Goal: Find specific page/section: Find specific page/section

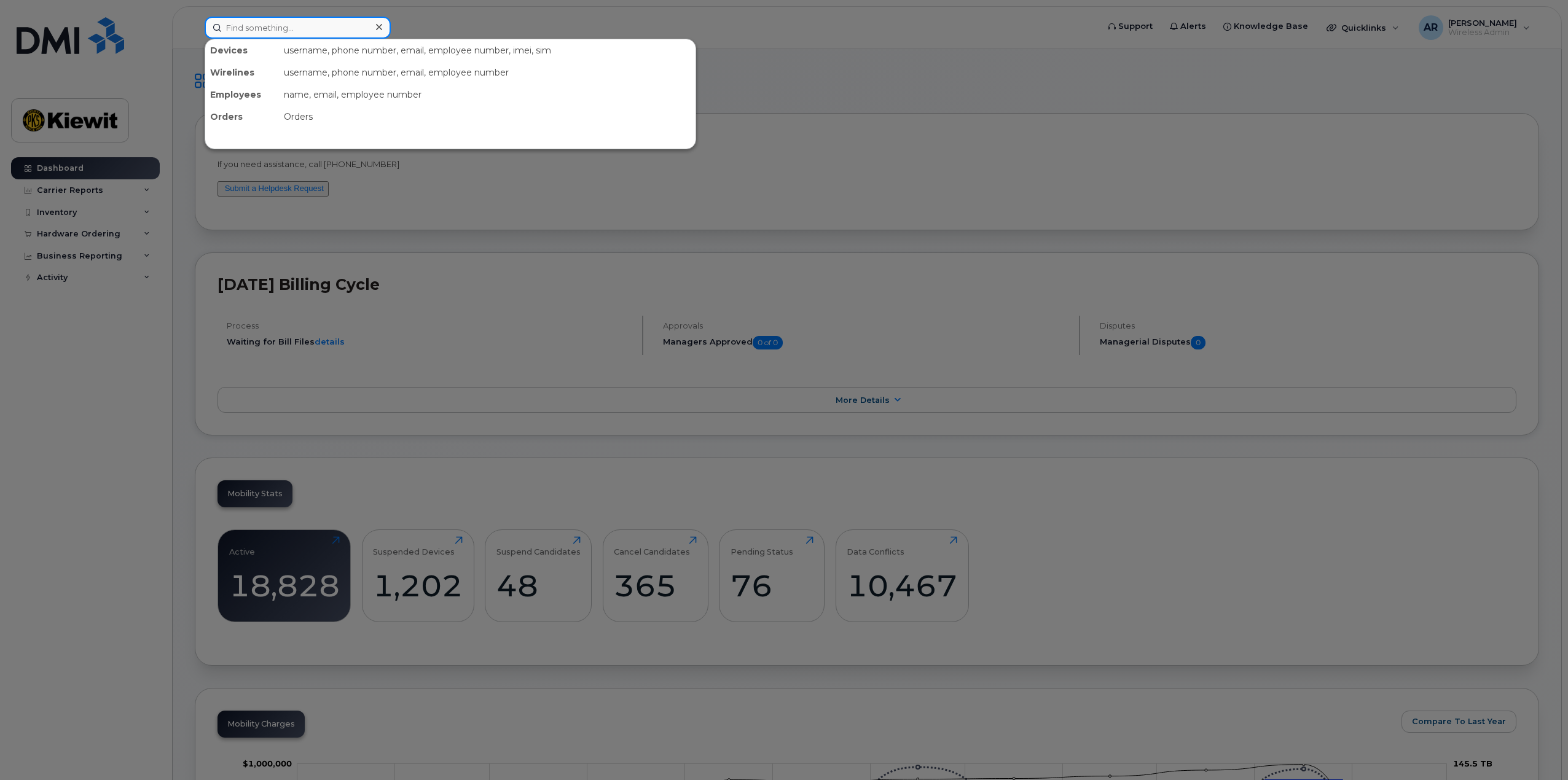
click at [285, 27] on input at bounding box center [298, 27] width 186 height 22
paste input "300910"
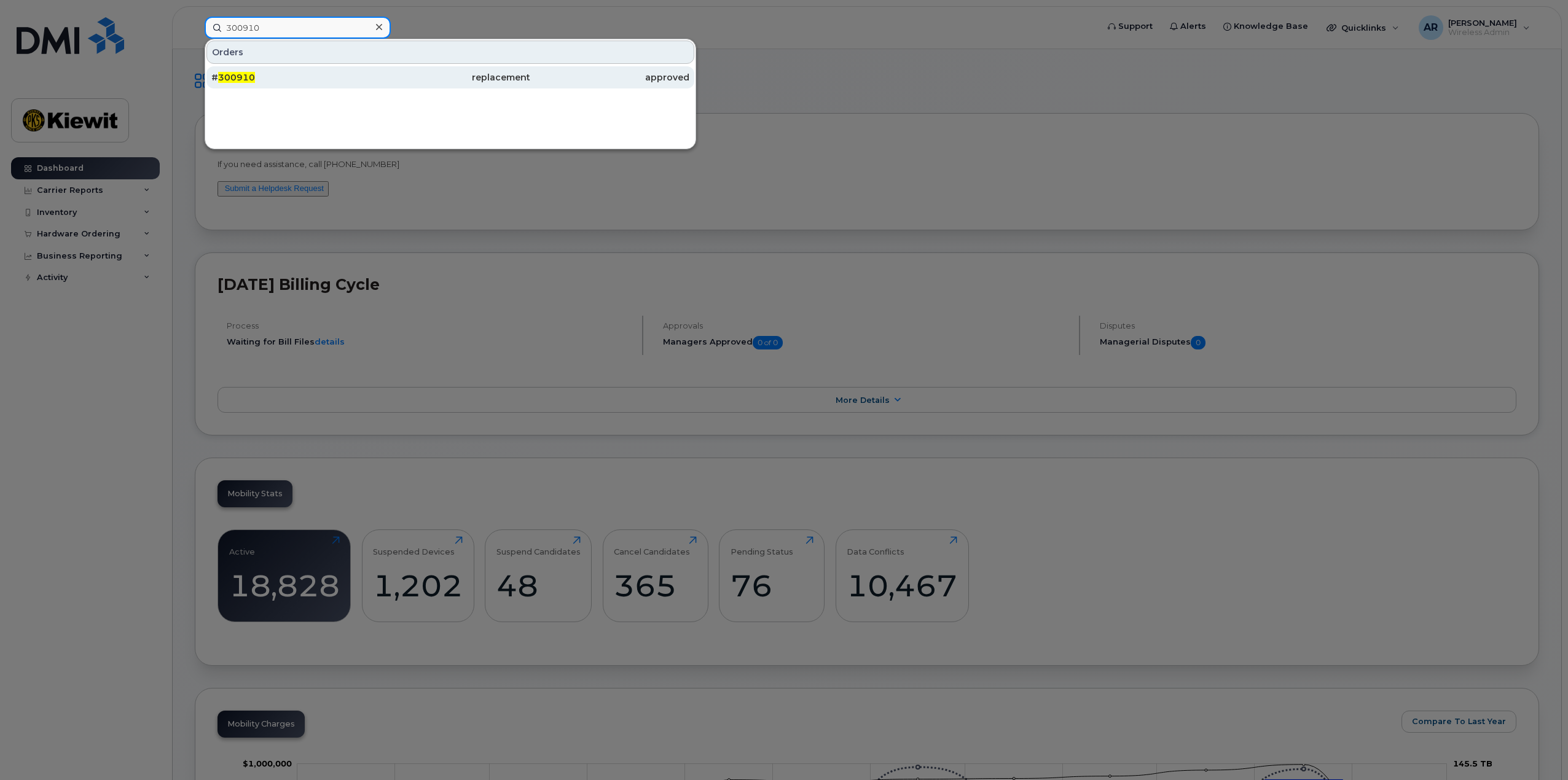
type input "300910"
click at [311, 75] on div "# 300910" at bounding box center [291, 77] width 159 height 12
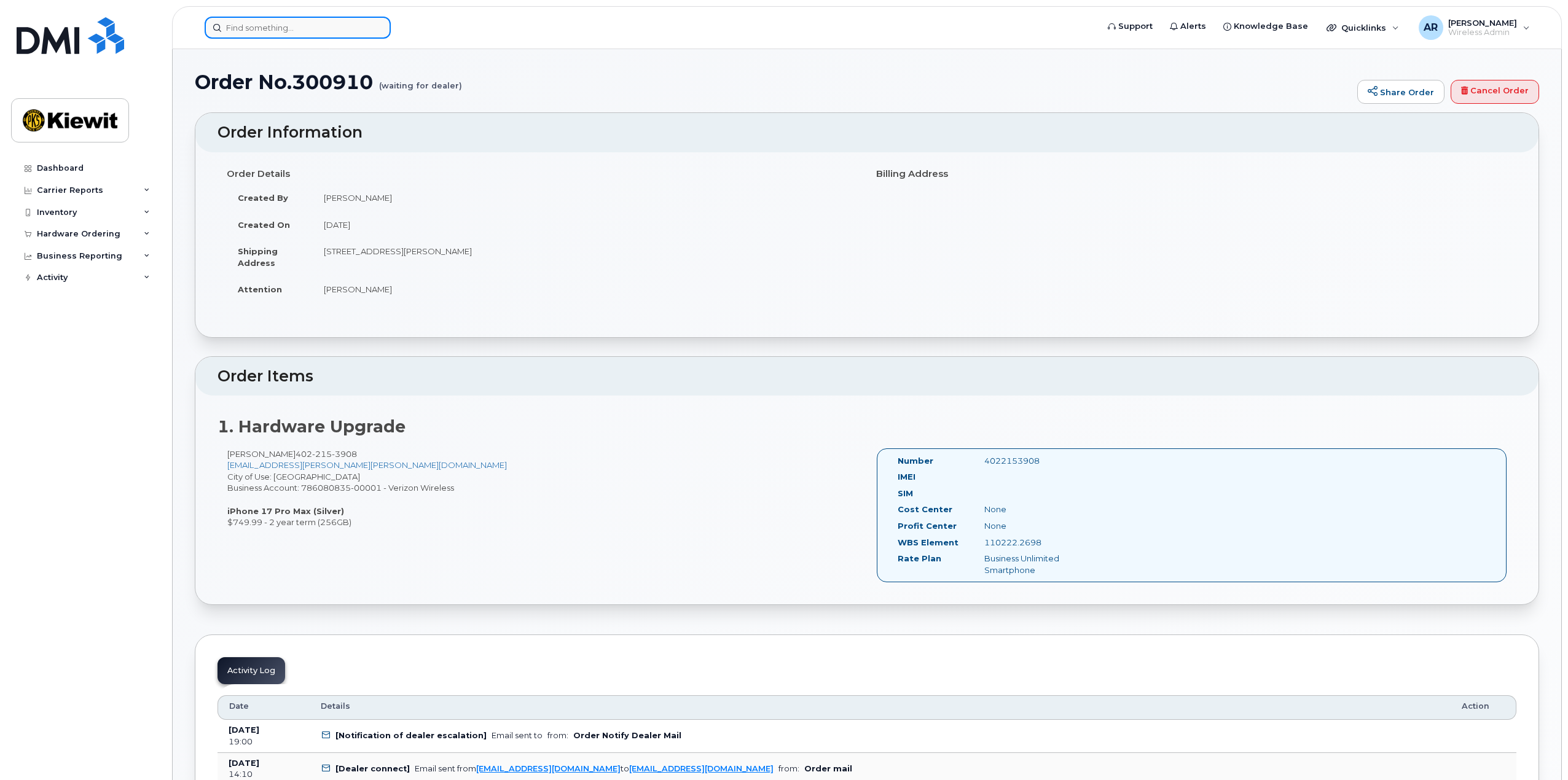
click at [265, 30] on input at bounding box center [298, 27] width 186 height 22
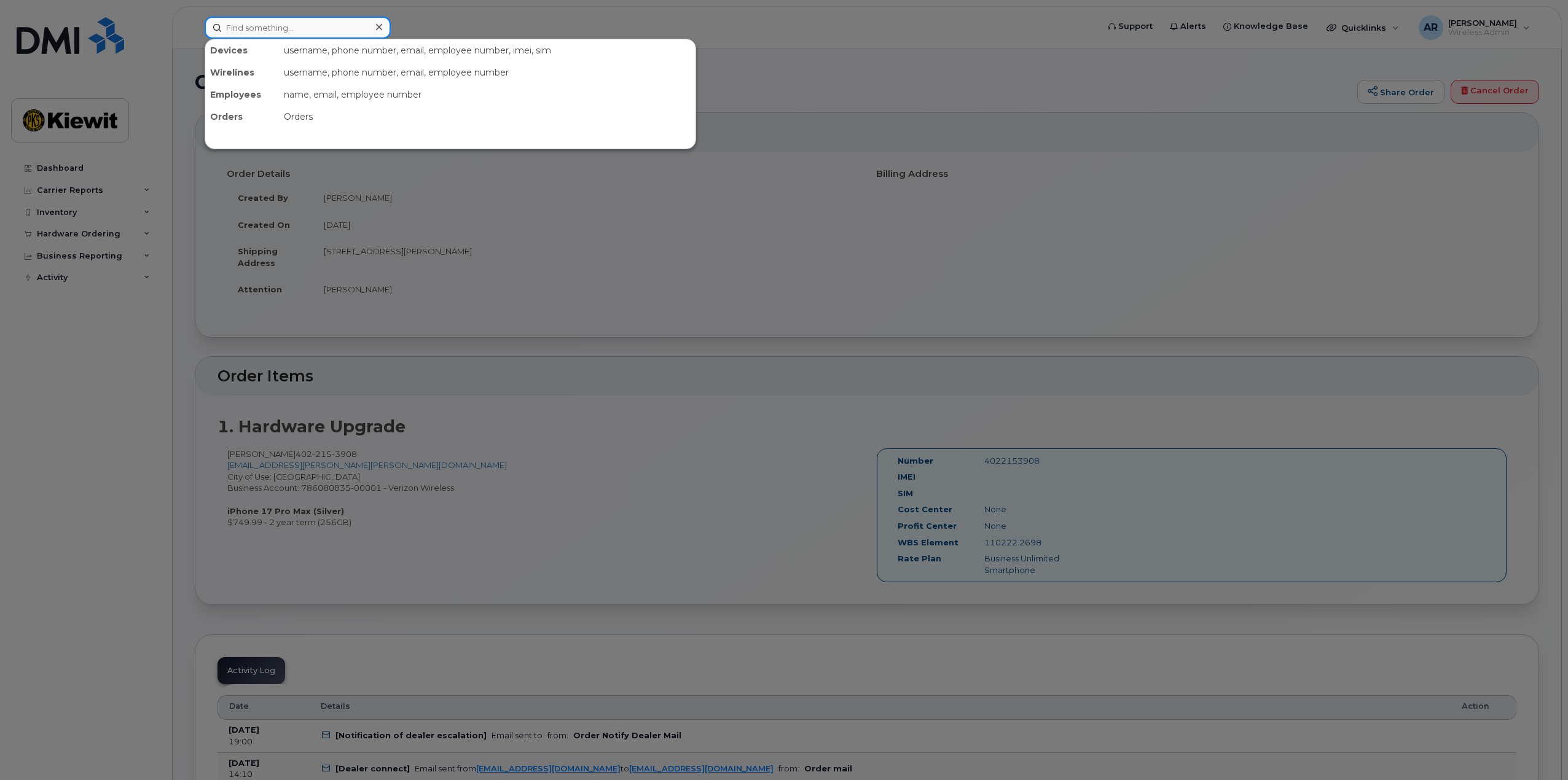
type input "w"
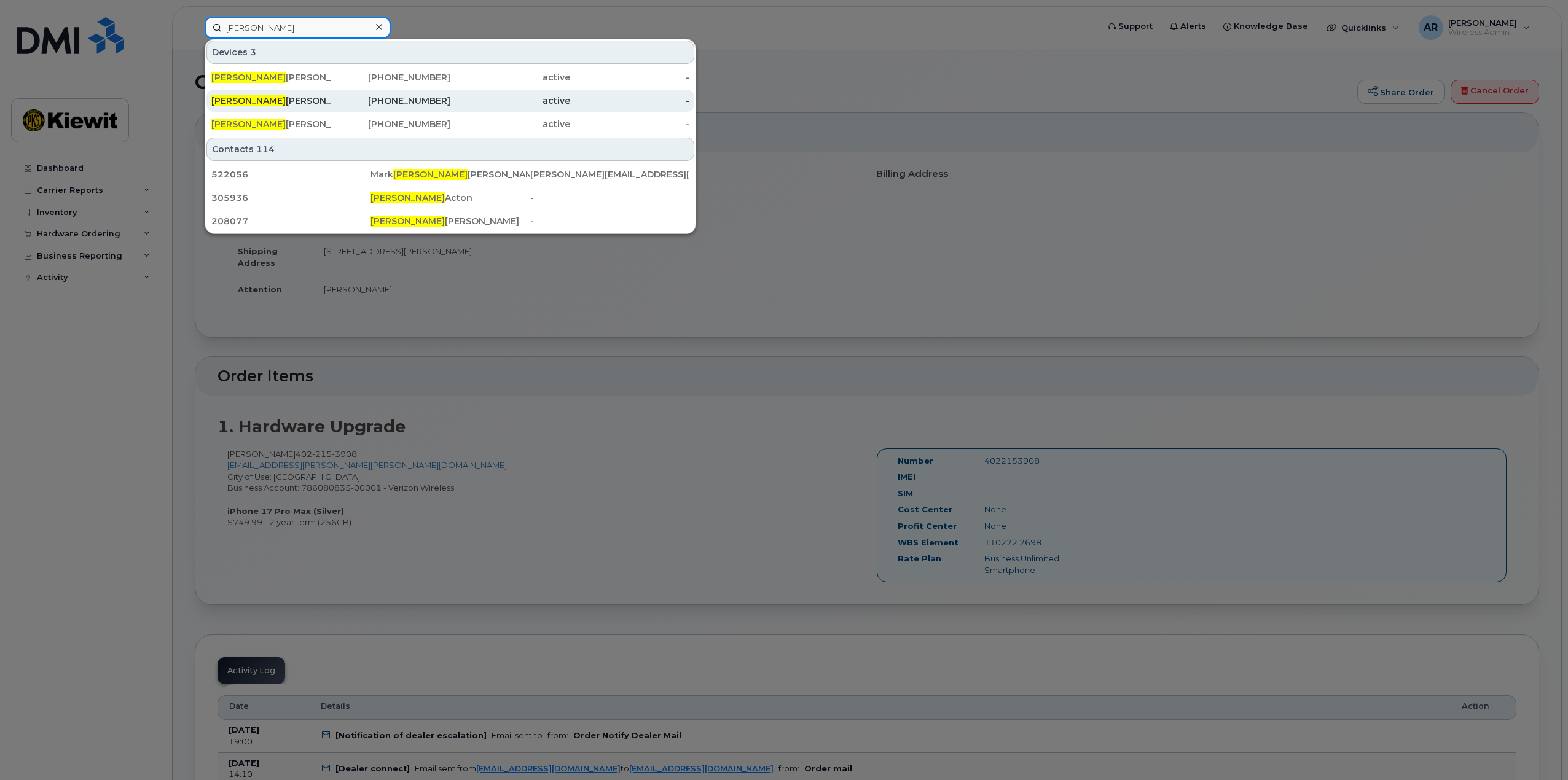
type input "reginald"
click at [337, 97] on div "402-880-6051" at bounding box center [391, 100] width 120 height 12
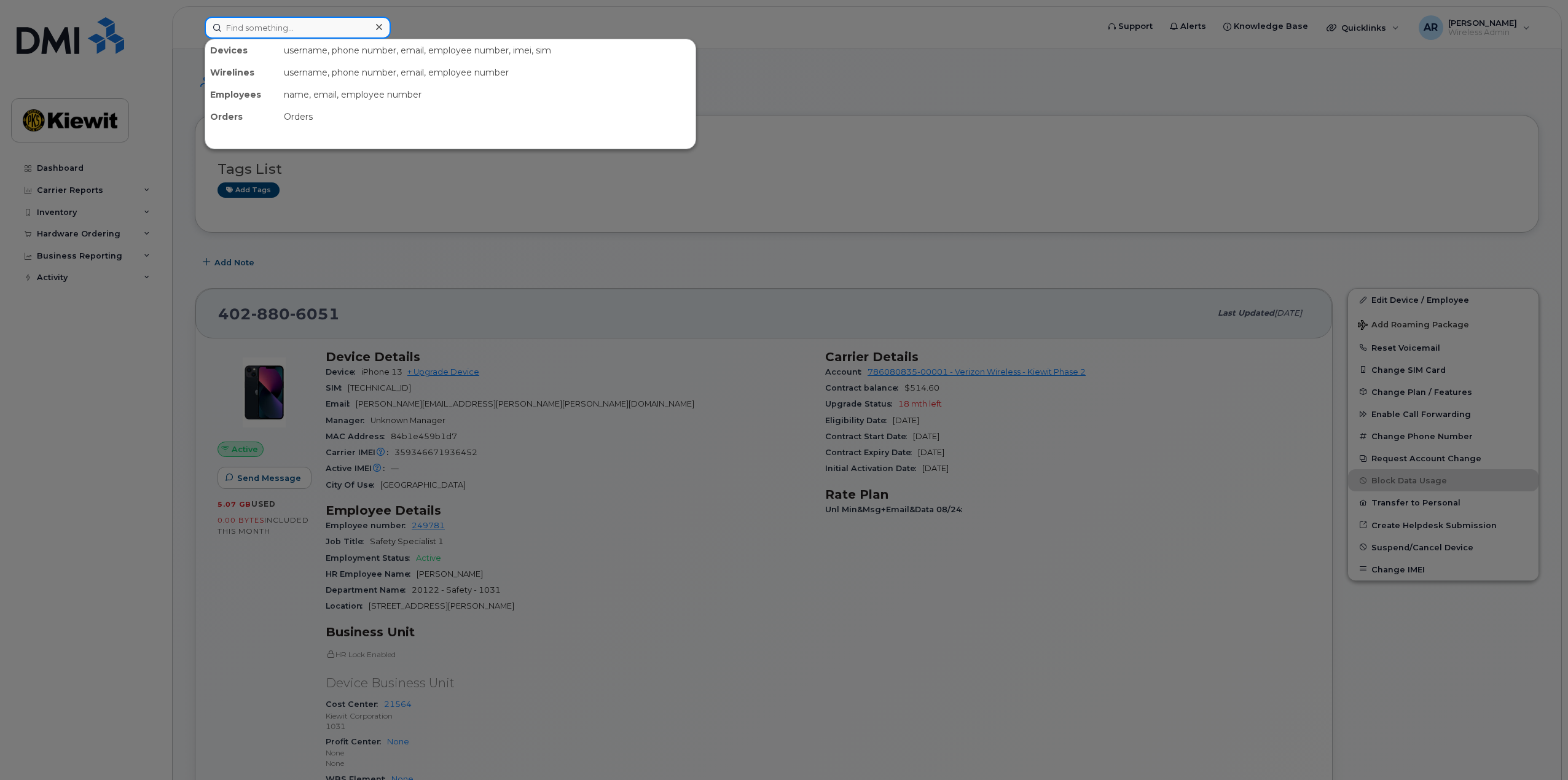
click at [291, 27] on input at bounding box center [298, 27] width 186 height 22
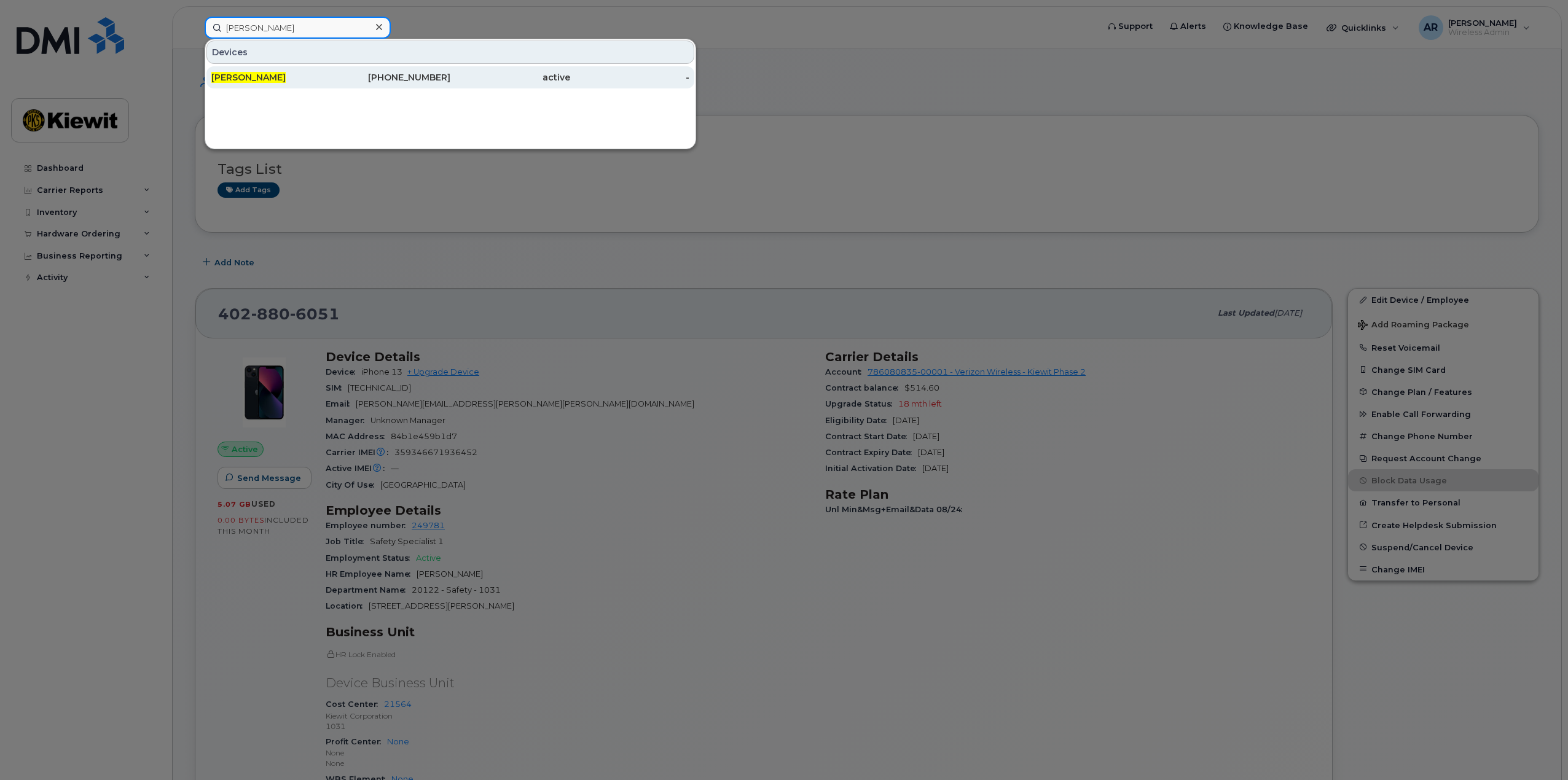
type input "chris dill"
click at [315, 76] on div "[PERSON_NAME]" at bounding box center [271, 77] width 120 height 12
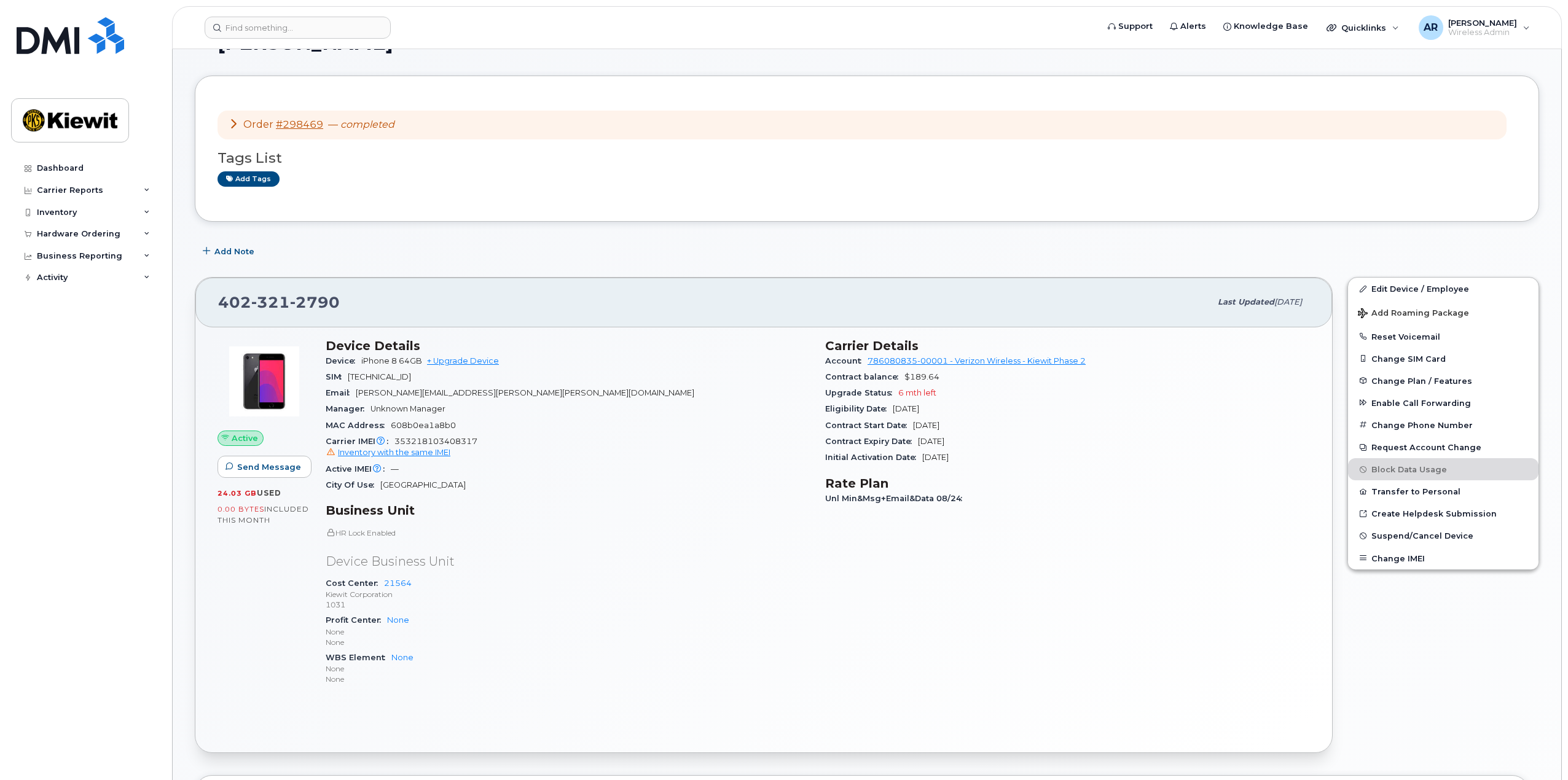
scroll to position [61, 0]
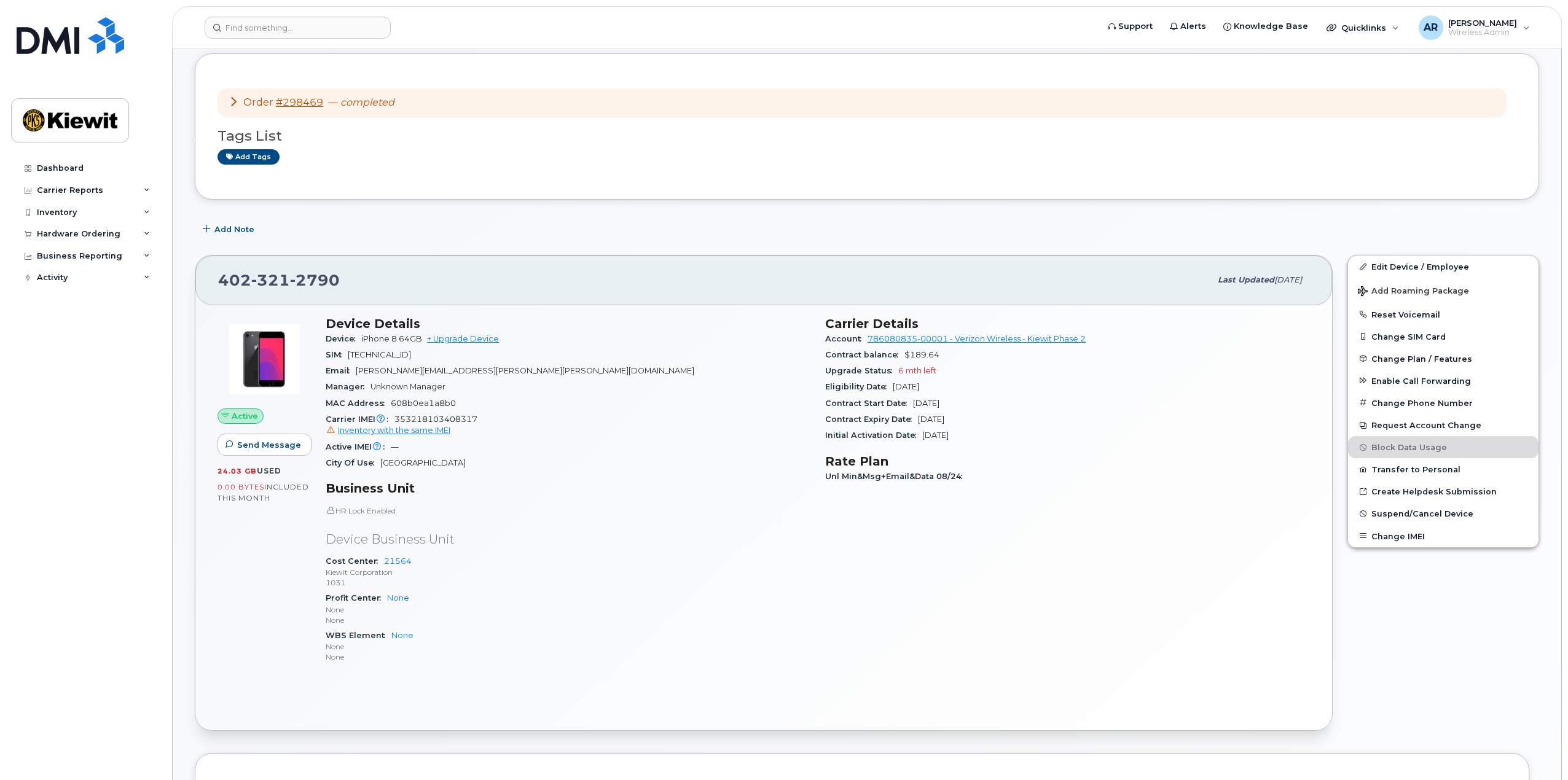
click at [236, 100] on icon at bounding box center [233, 101] width 10 height 10
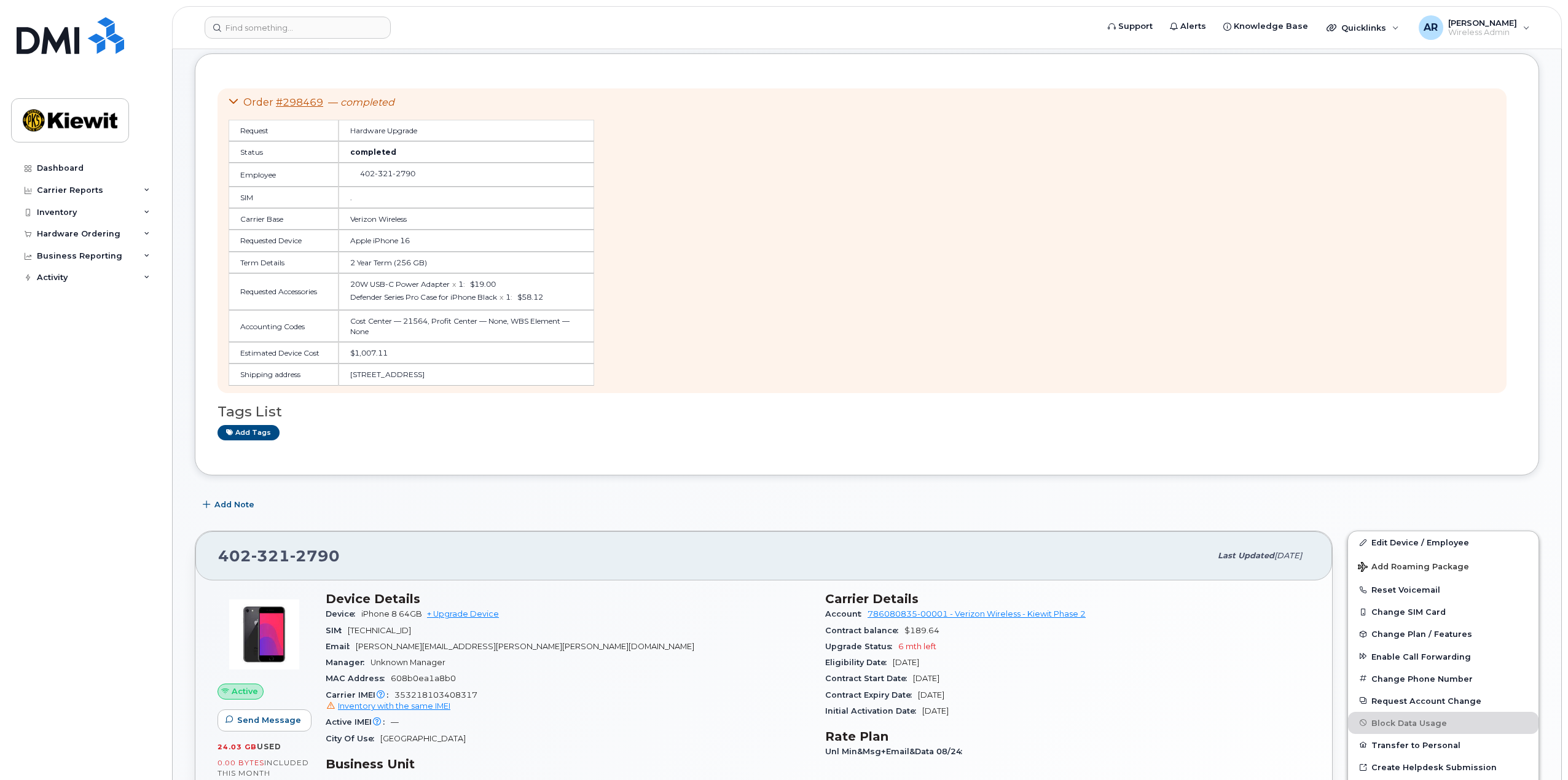
scroll to position [369, 0]
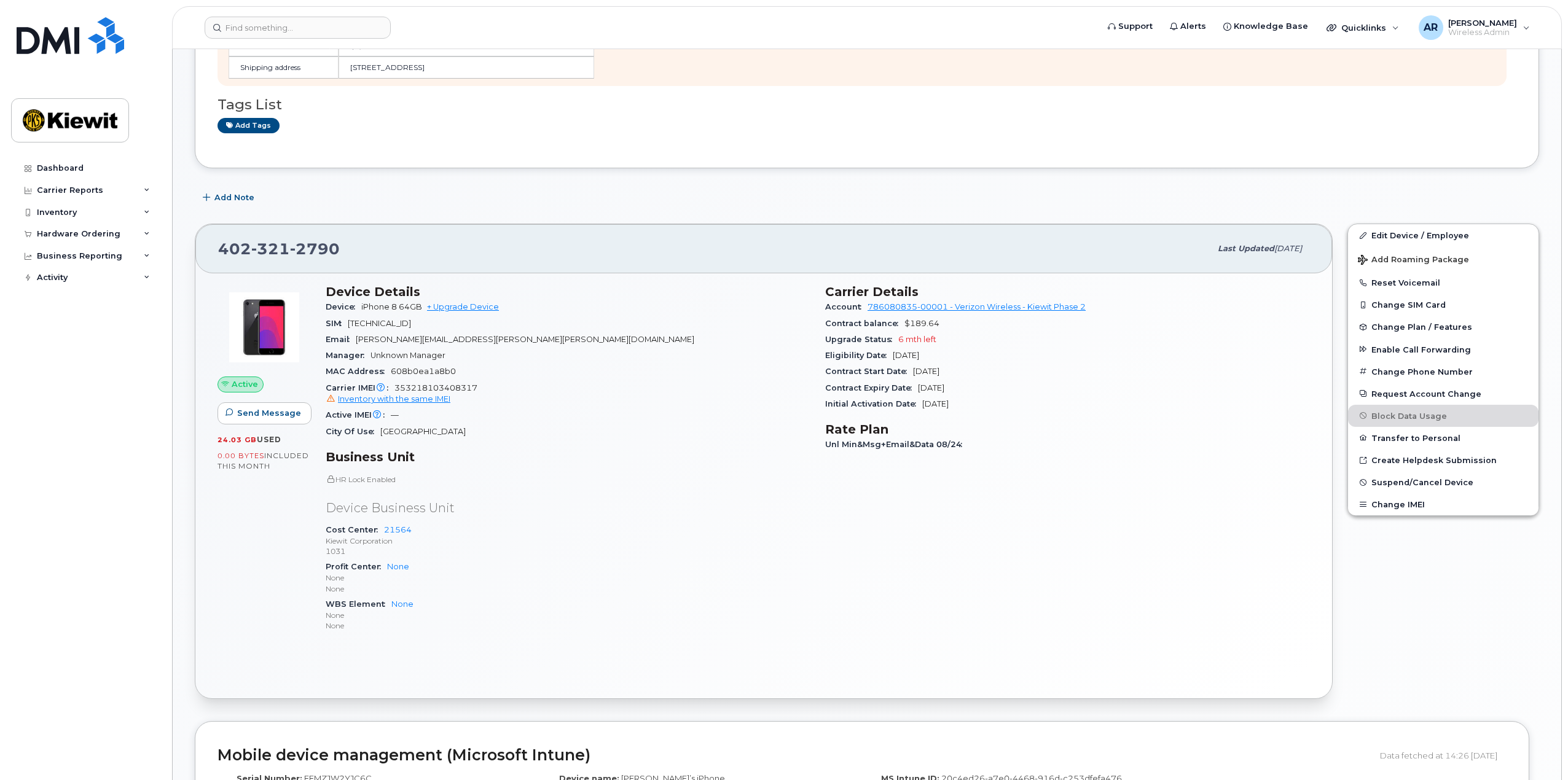
click at [520, 225] on div "Order #298469 — completed Request Hardware Upgrade Status completed Employee [P…" at bounding box center [867, 648] width 1345 height 1804
